Goal: Check status: Check status

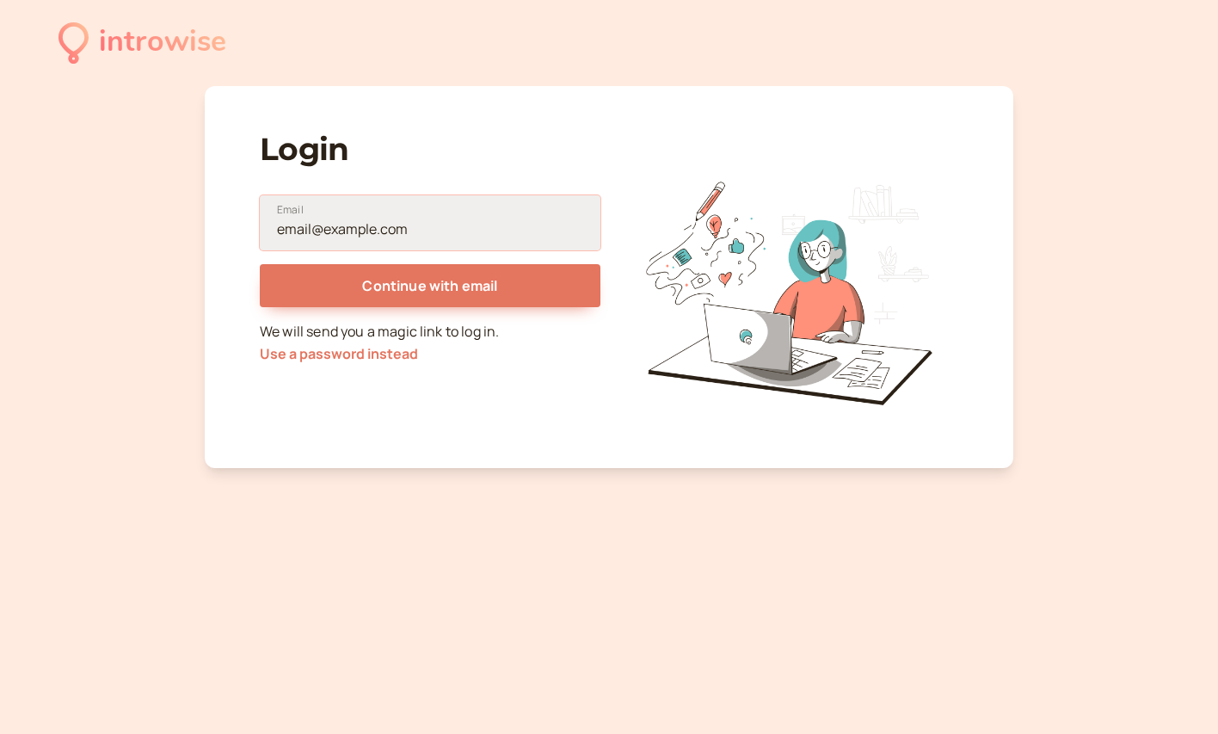
click at [398, 219] on input "Email" at bounding box center [430, 222] width 341 height 55
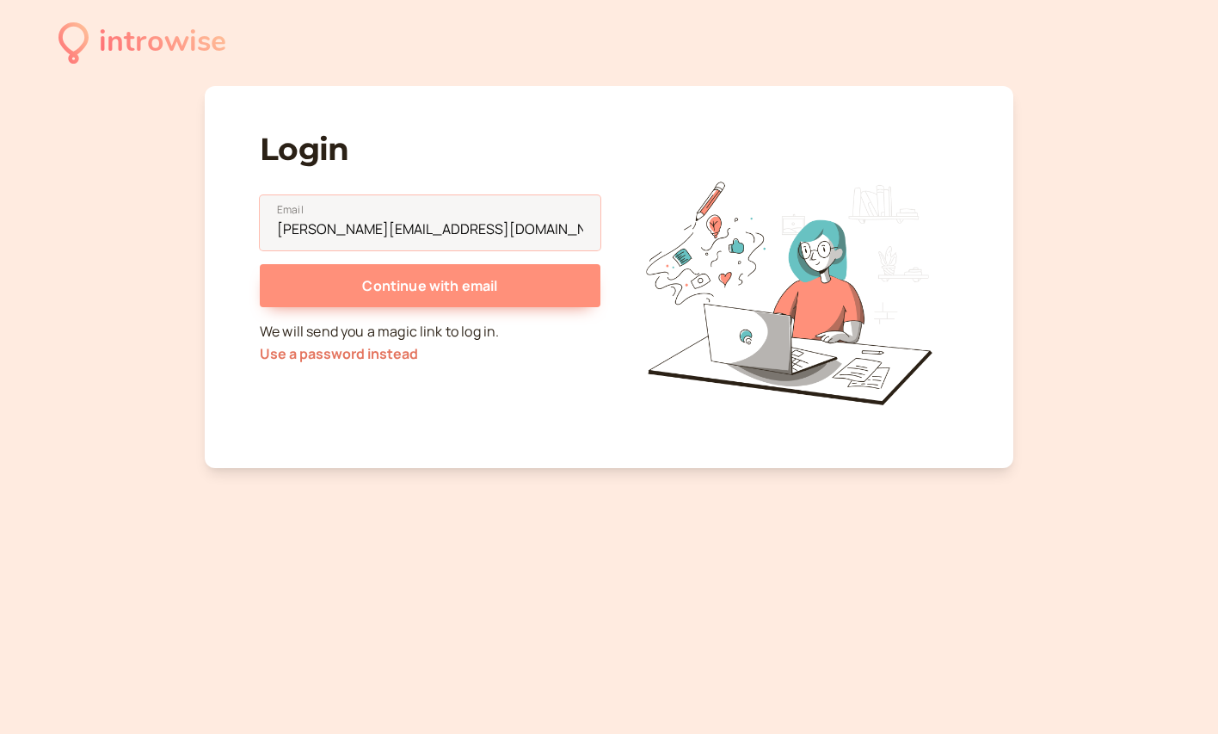
type input "[PERSON_NAME][EMAIL_ADDRESS][DOMAIN_NAME]"
click at [456, 285] on span "Continue with email" at bounding box center [429, 285] width 135 height 19
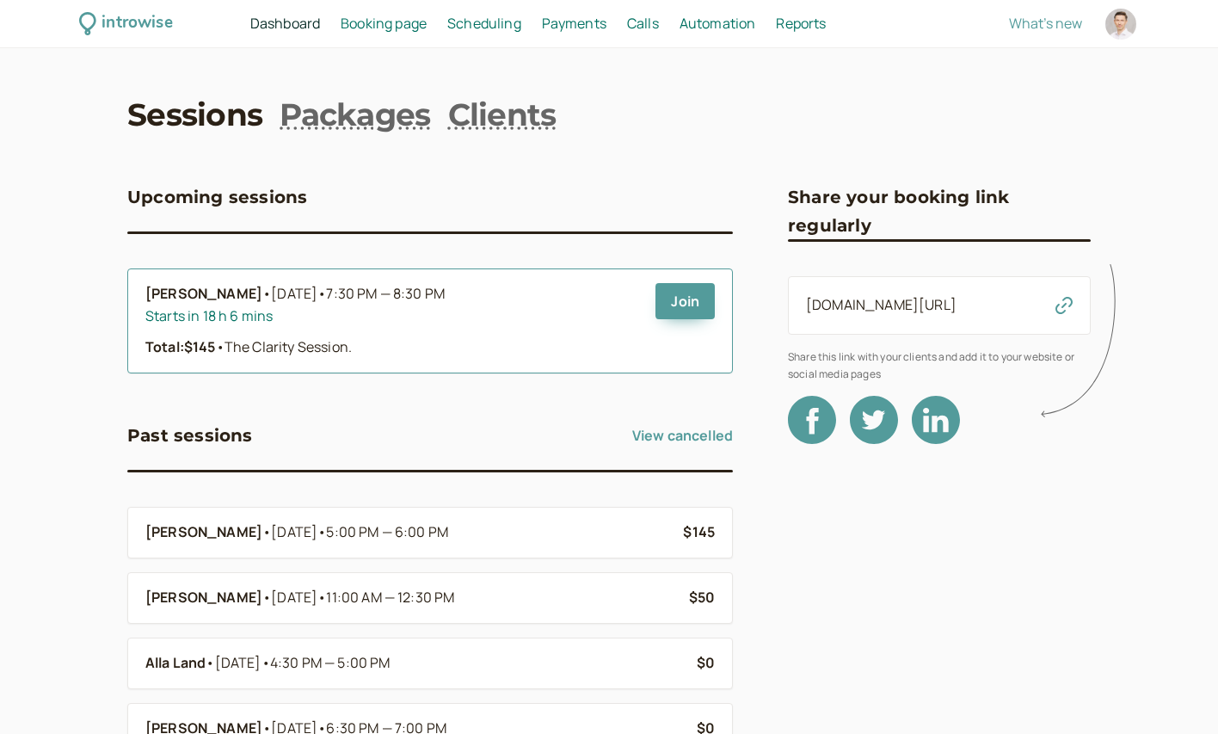
click at [515, 317] on div "Starts in 18 h 6 mins" at bounding box center [393, 316] width 496 height 22
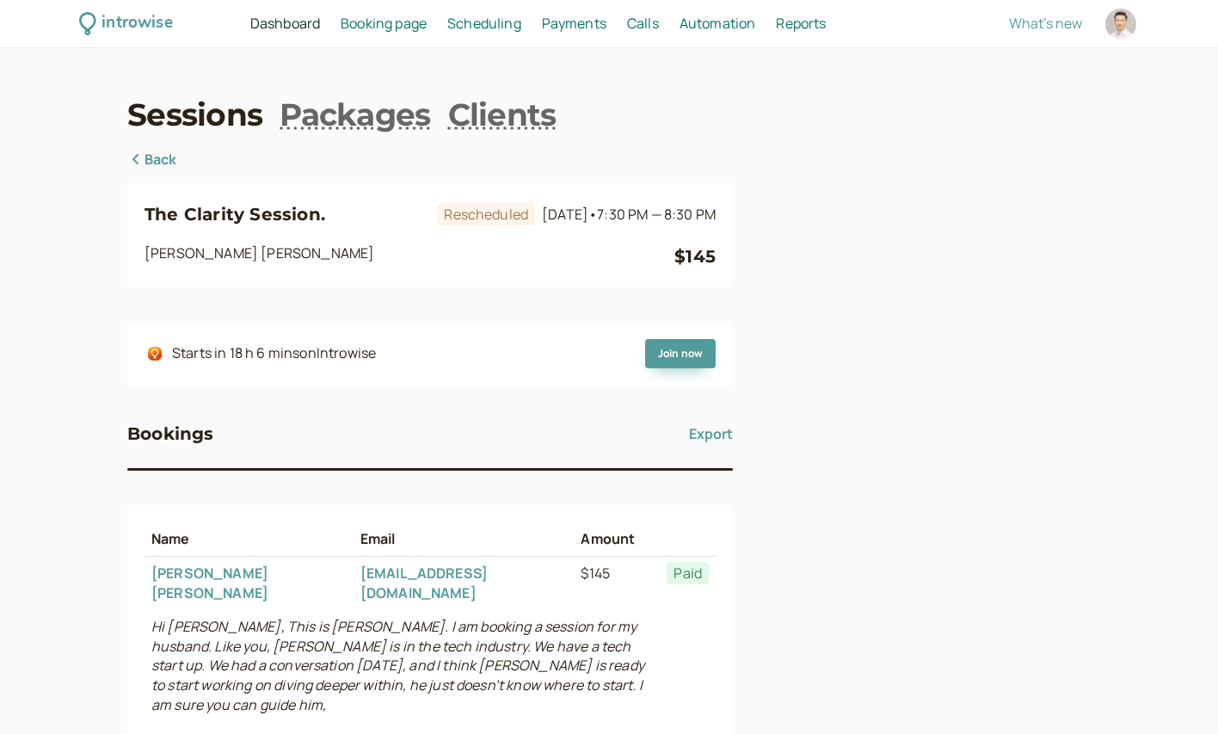
click at [1125, 20] on div at bounding box center [1121, 24] width 31 height 31
select select "Europe/[GEOGRAPHIC_DATA]"
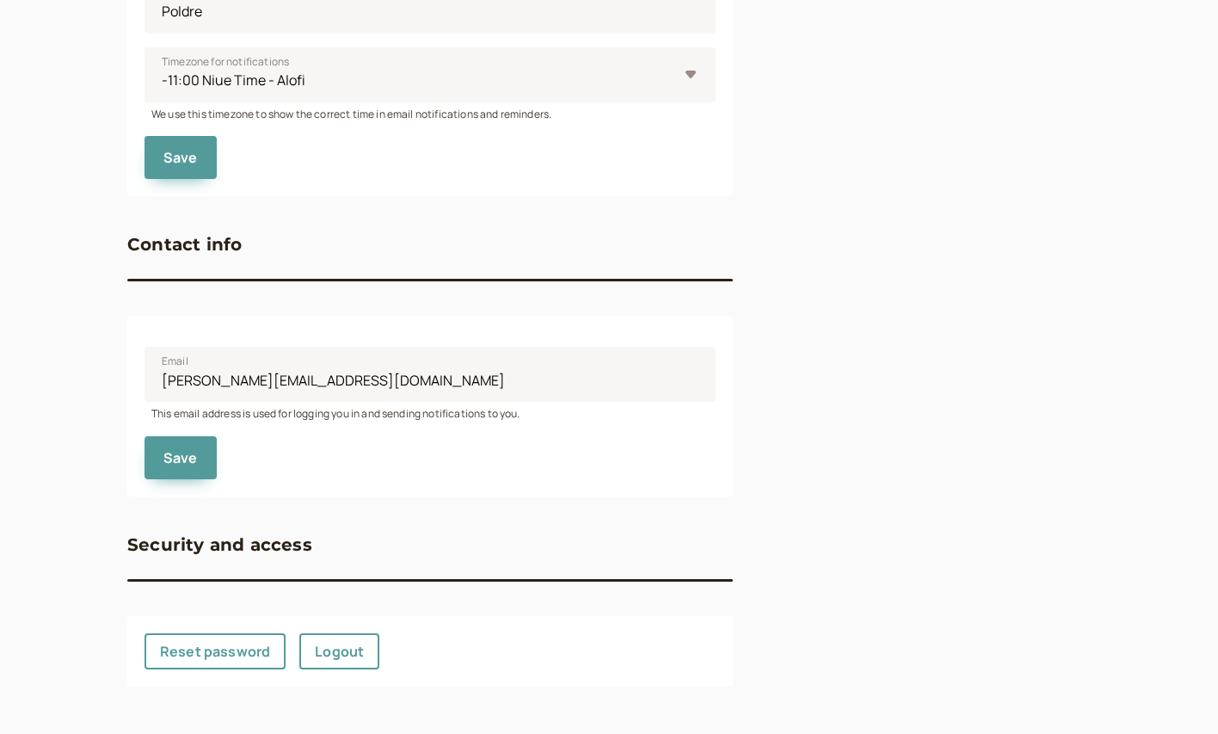
scroll to position [664, 0]
click at [357, 649] on link "Logout" at bounding box center [339, 652] width 80 height 36
